Goal: Check status: Check status

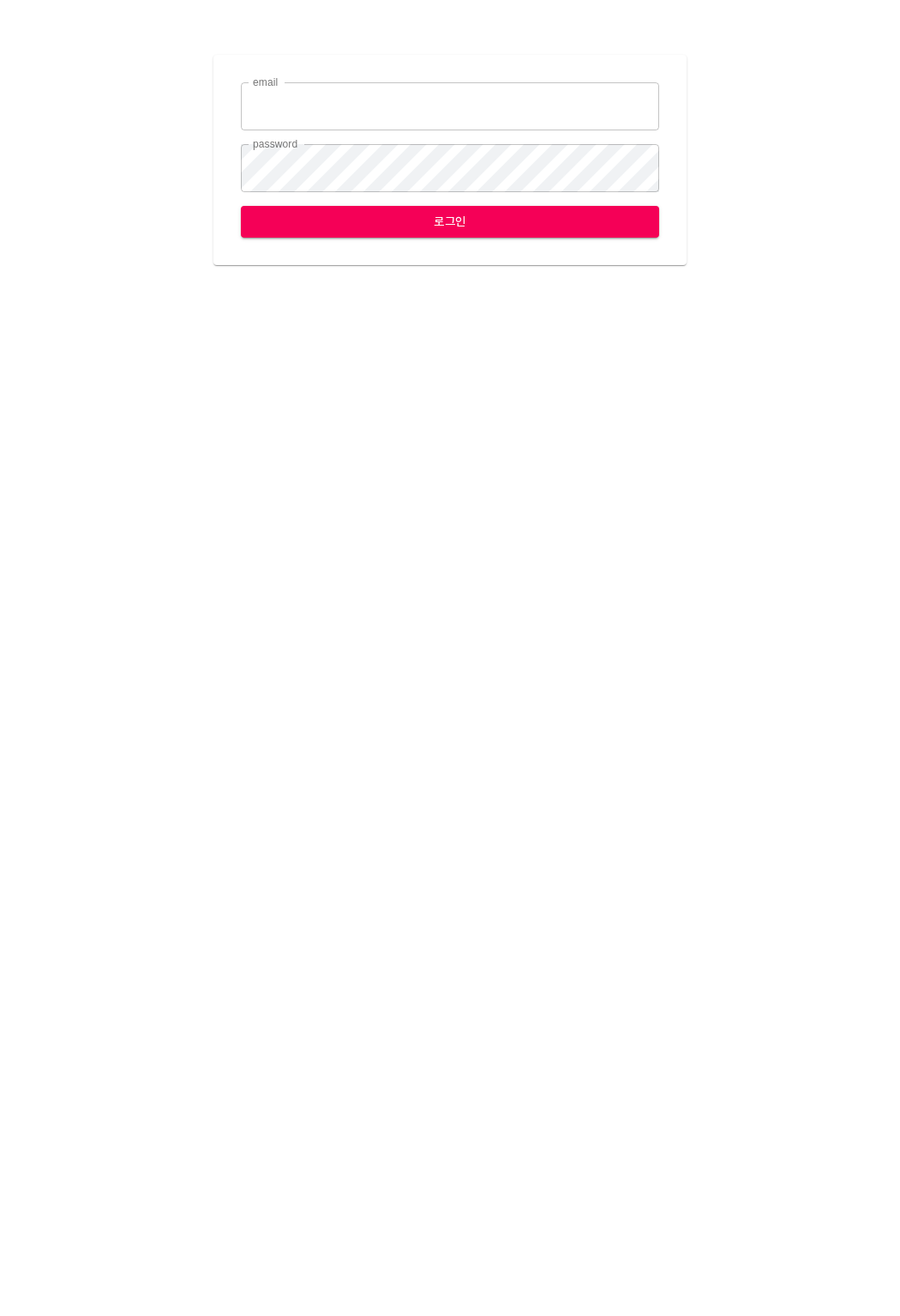
type input "[EMAIL_ADDRESS][DOMAIN_NAME]"
click at [417, 224] on span "로그인" at bounding box center [450, 222] width 391 height 21
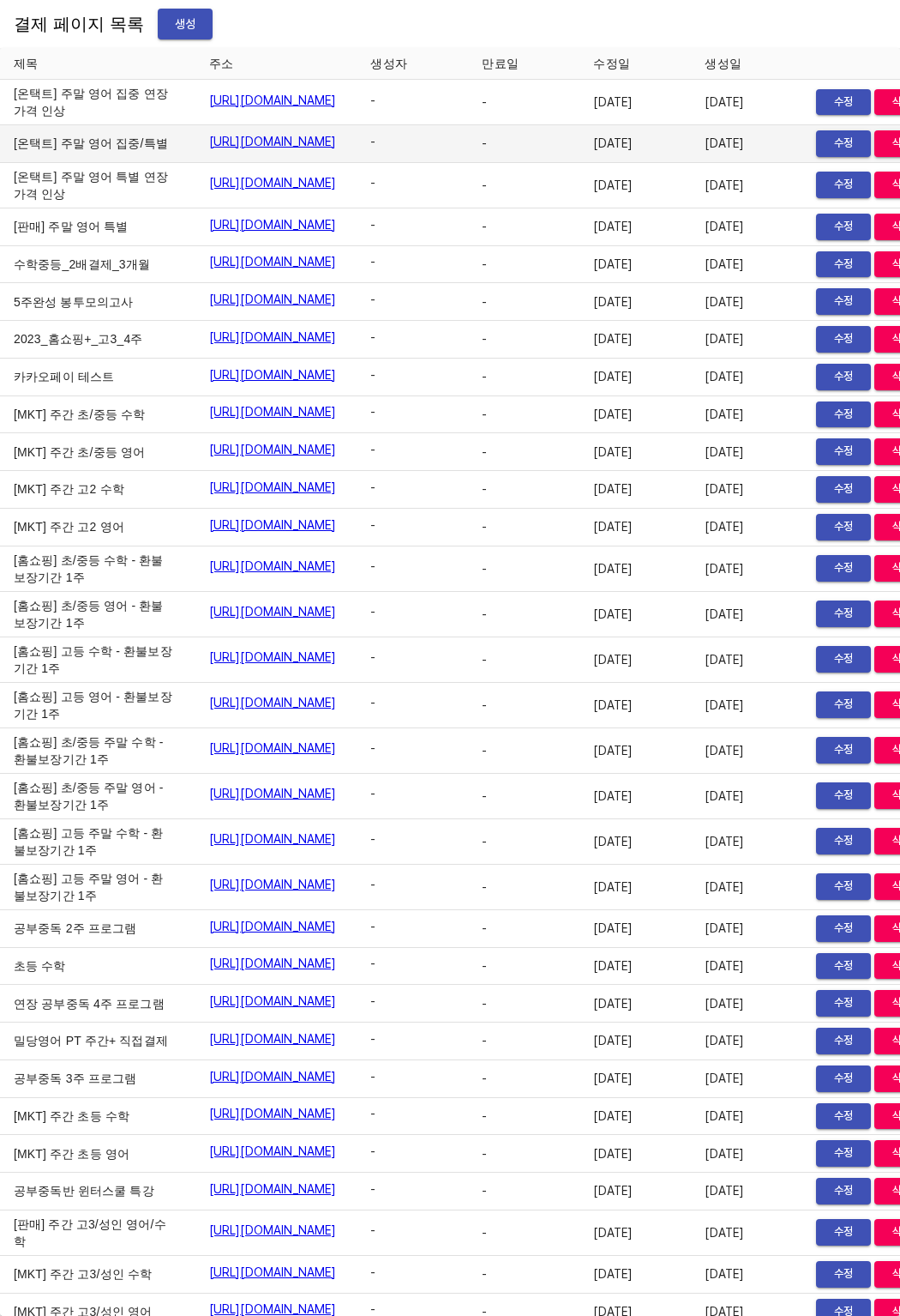
click at [26, 163] on td "[온택트] 주말 영어 집중/특별" at bounding box center [98, 144] width 195 height 38
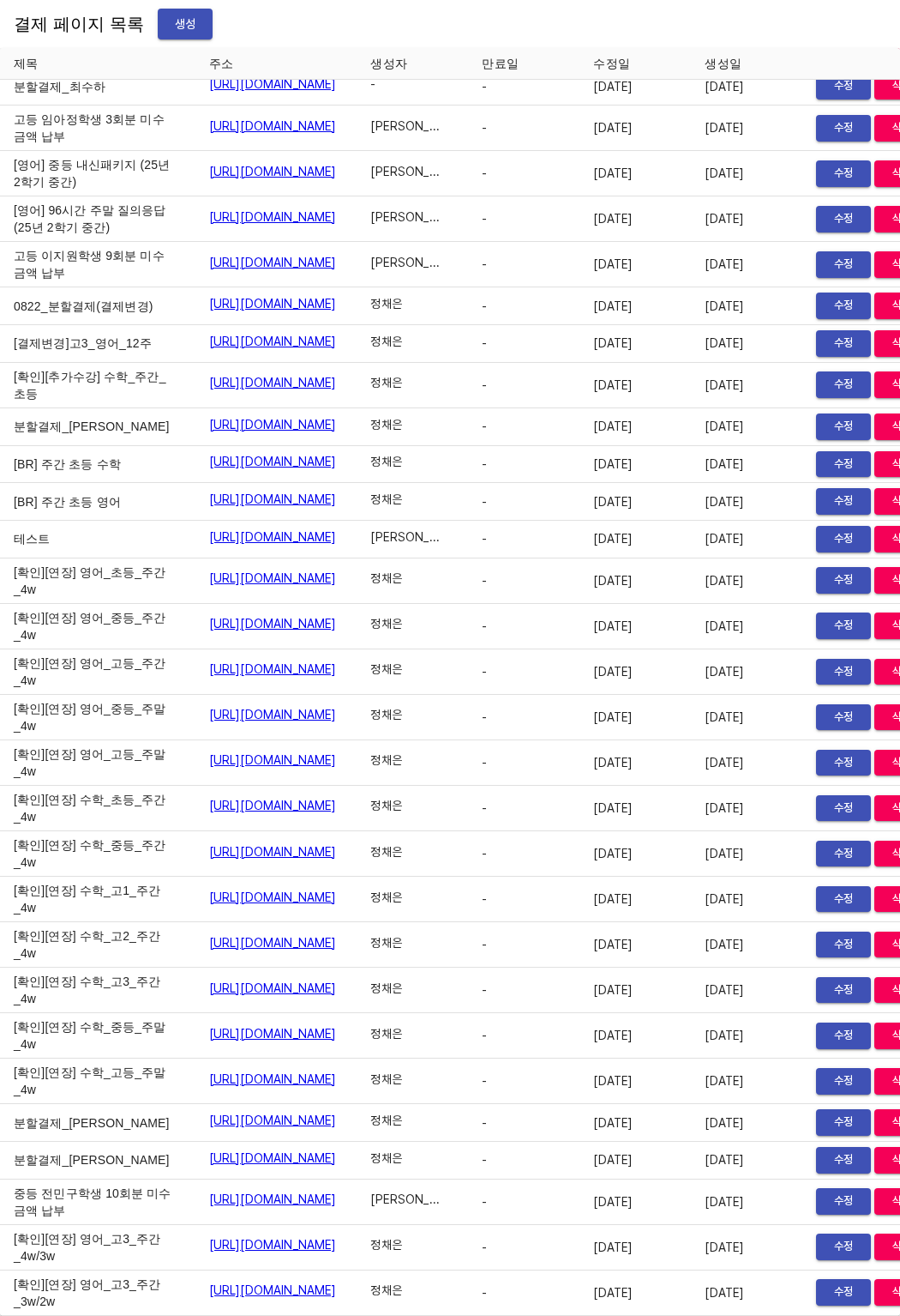
scroll to position [27278, 0]
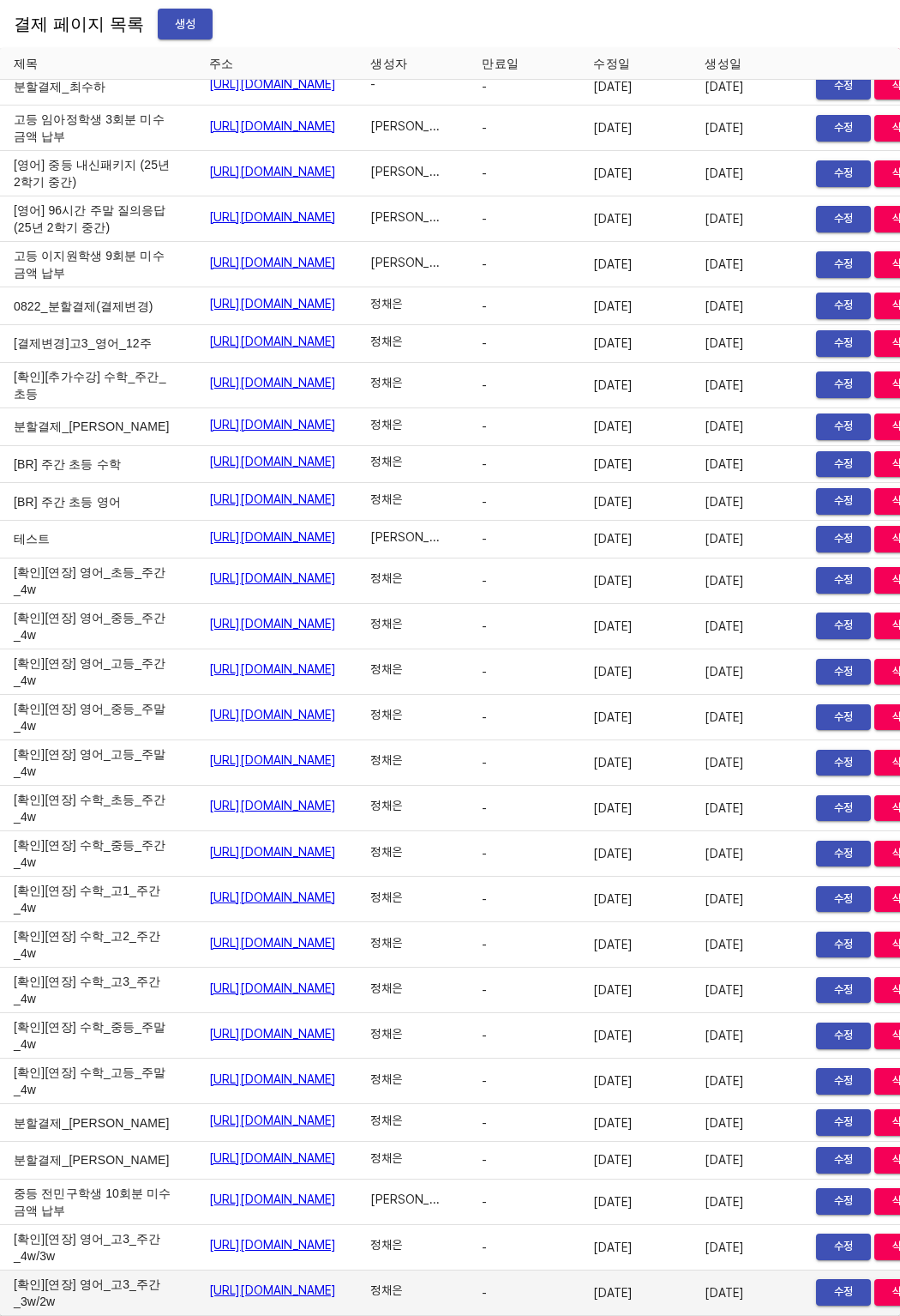
click at [209, 1281] on link "[URL][DOMAIN_NAME]" at bounding box center [273, 1289] width 128 height 17
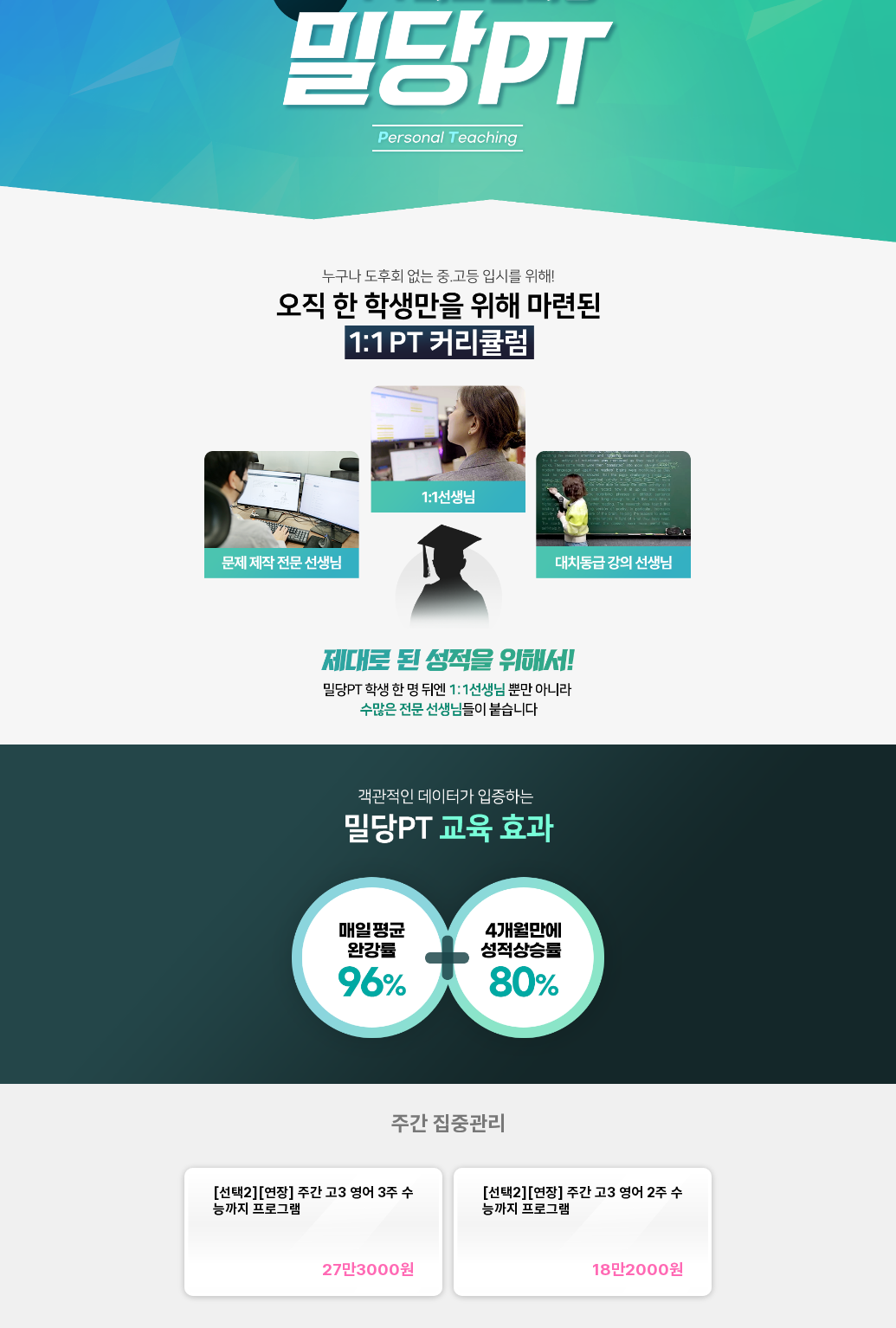
scroll to position [461, 0]
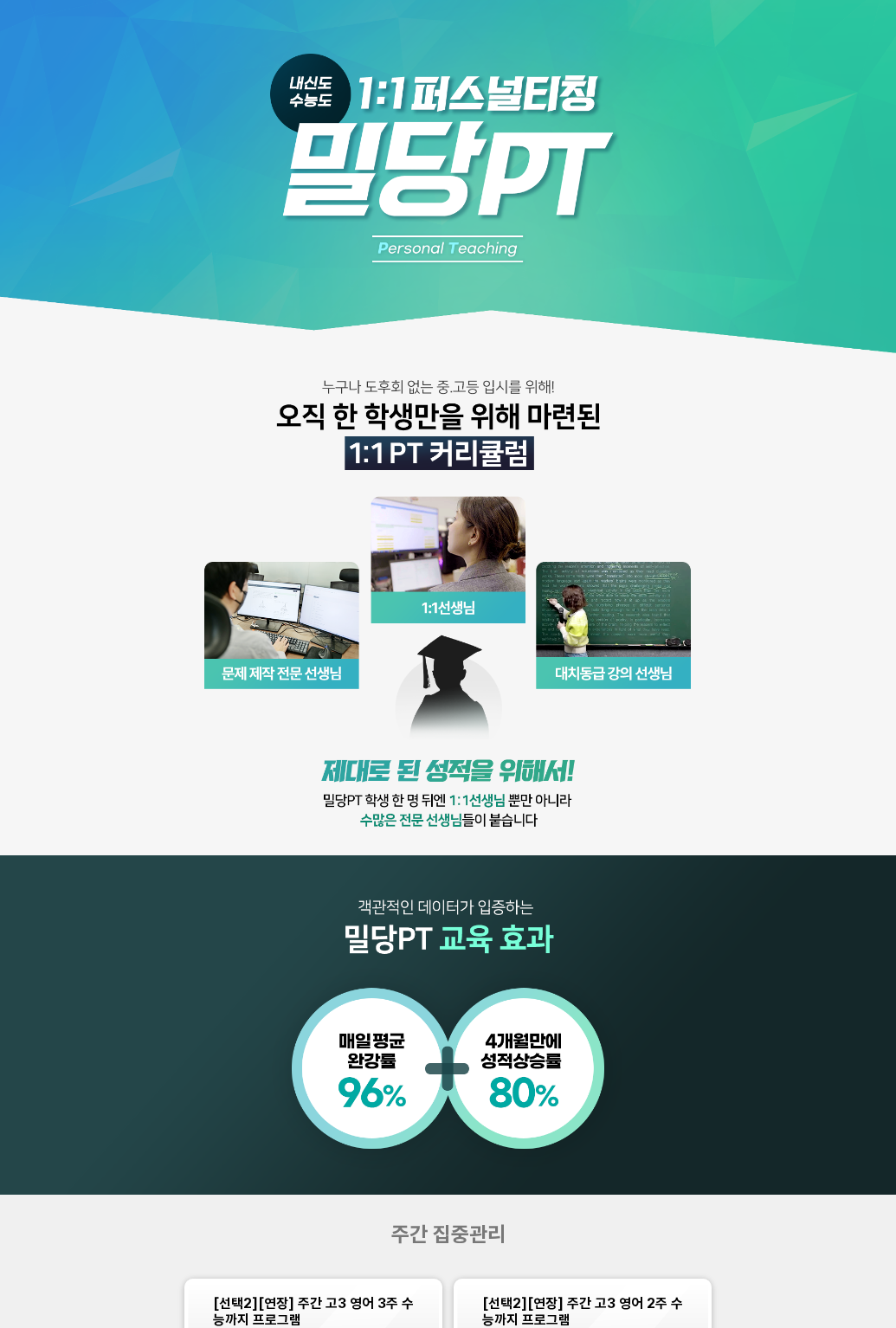
scroll to position [576, 0]
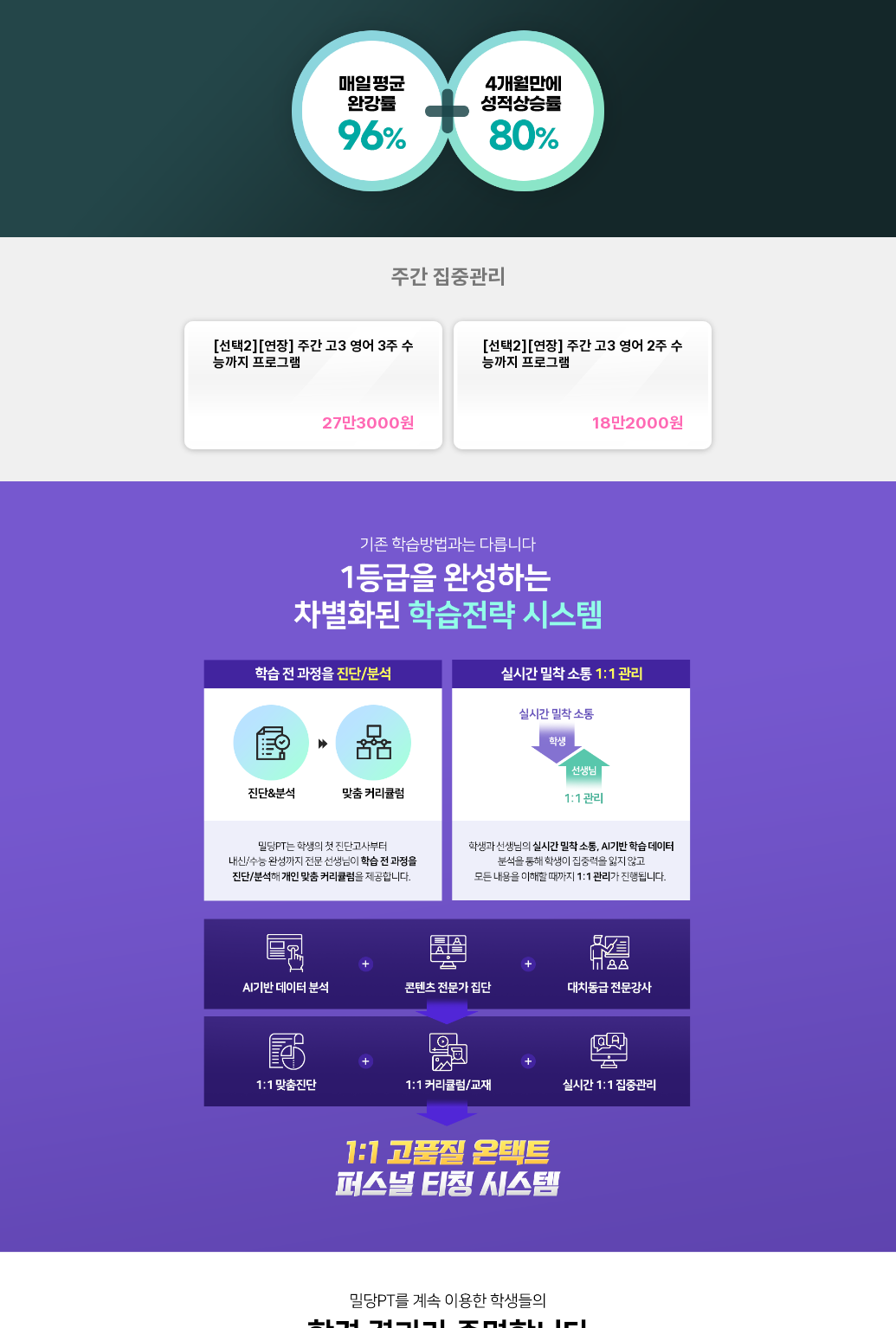
scroll to position [955, 0]
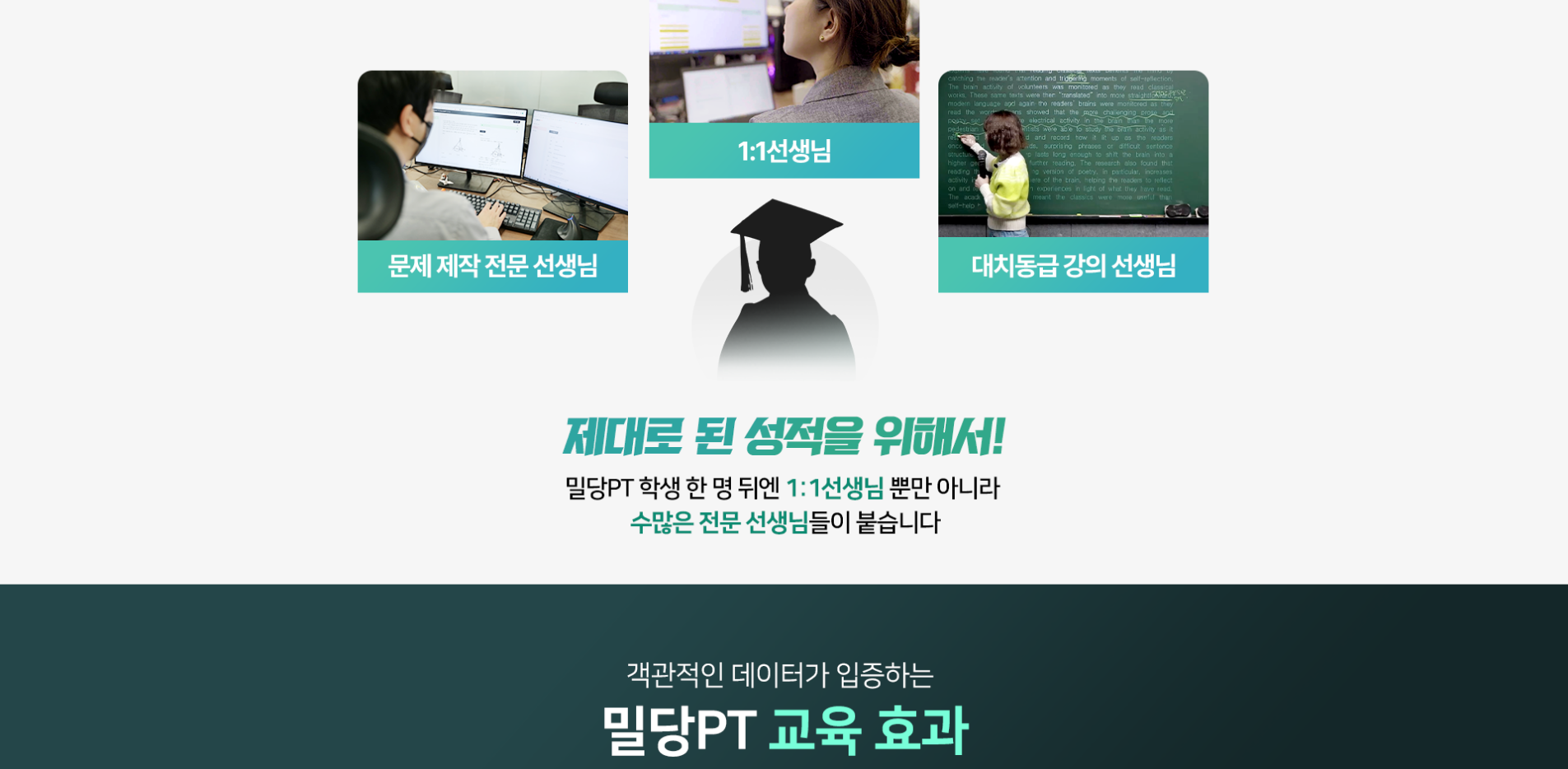
scroll to position [2108, 0]
